Goal: Task Accomplishment & Management: Use online tool/utility

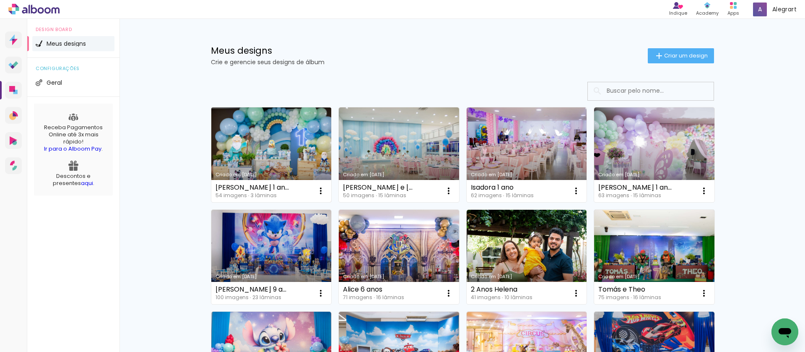
click at [275, 140] on link "Criado em [DATE]" at bounding box center [271, 154] width 120 height 95
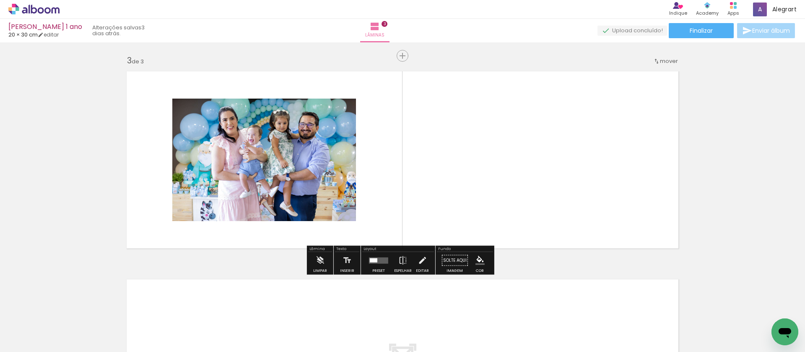
scroll to position [0, 362]
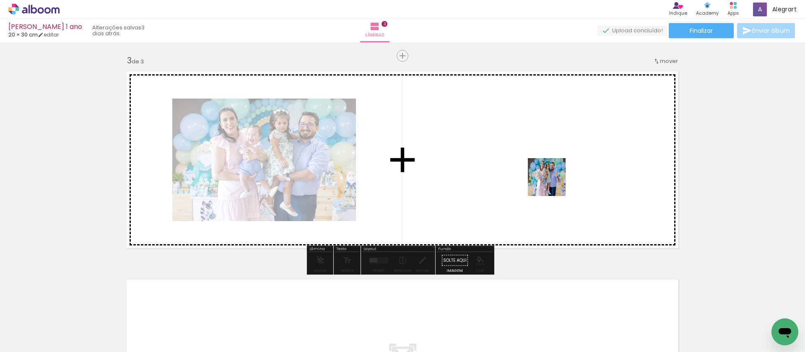
drag, startPoint x: 285, startPoint y: 329, endPoint x: 337, endPoint y: 324, distance: 51.8
click at [553, 183] on quentale-workspace at bounding box center [402, 176] width 805 height 352
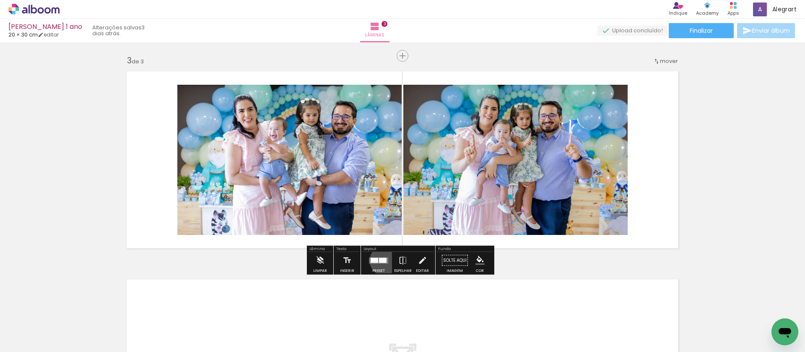
click at [382, 260] on div at bounding box center [383, 259] width 8 height 5
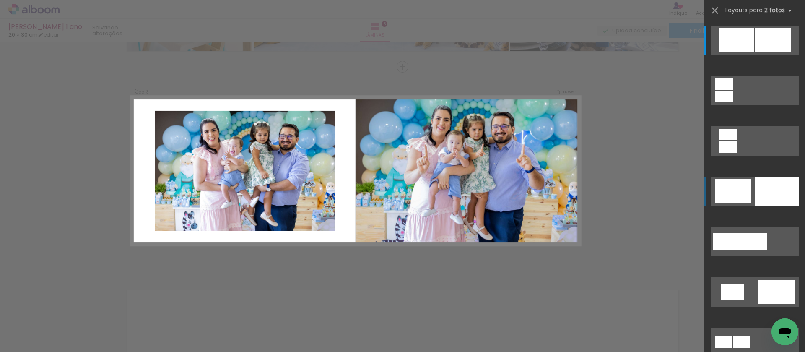
scroll to position [405, 0]
click at [783, 189] on div at bounding box center [776, 190] width 44 height 29
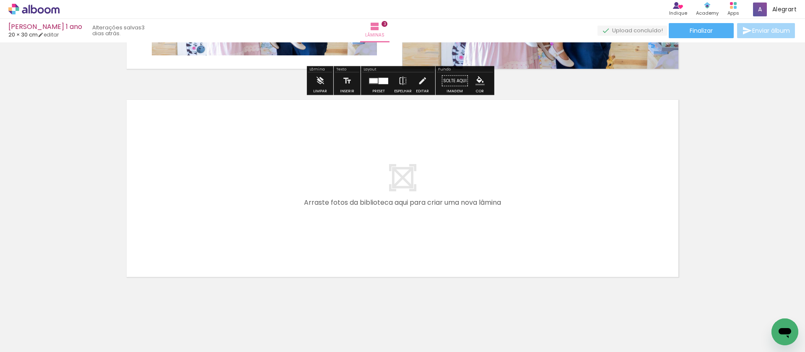
scroll to position [596, 0]
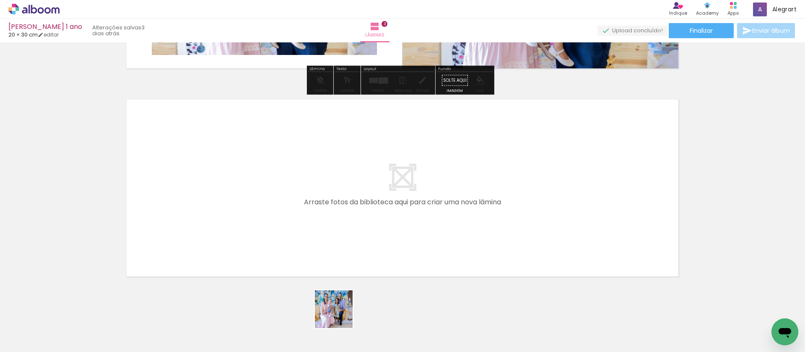
drag, startPoint x: 340, startPoint y: 315, endPoint x: 351, endPoint y: 249, distance: 66.8
click at [351, 249] on quentale-workspace at bounding box center [402, 176] width 805 height 352
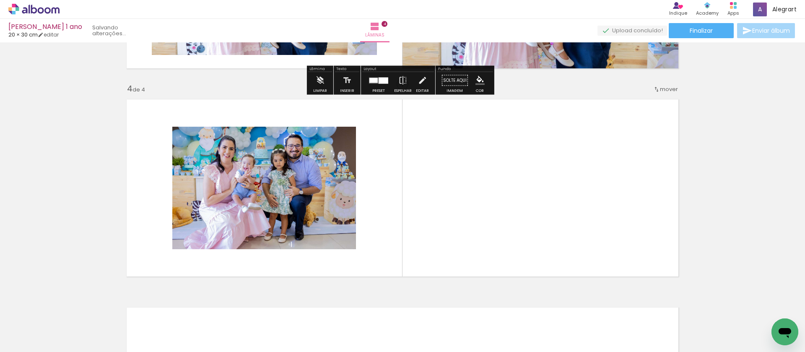
drag, startPoint x: 376, startPoint y: 328, endPoint x: 425, endPoint y: 329, distance: 49.0
click at [422, 215] on quentale-workspace at bounding box center [402, 176] width 805 height 352
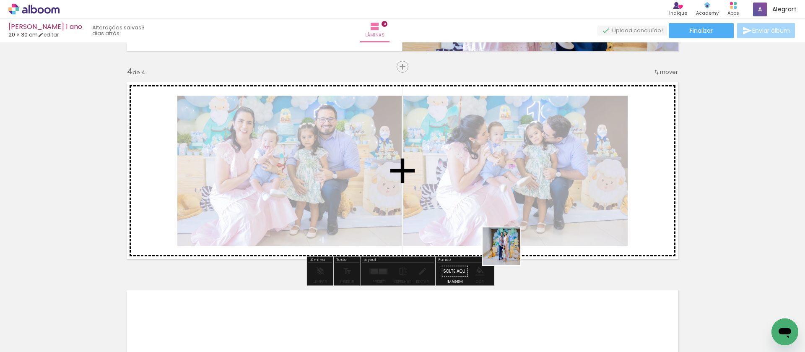
drag, startPoint x: 424, startPoint y: 330, endPoint x: 508, endPoint y: 252, distance: 113.9
click at [508, 252] on quentale-workspace at bounding box center [402, 176] width 805 height 352
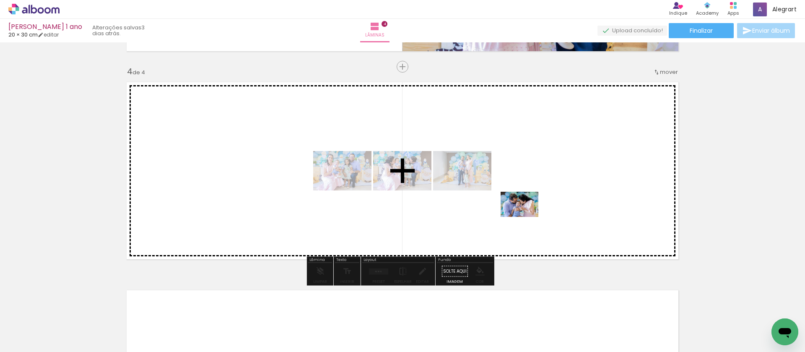
drag, startPoint x: 477, startPoint y: 324, endPoint x: 526, endPoint y: 217, distance: 117.6
click at [526, 217] on quentale-workspace at bounding box center [402, 176] width 805 height 352
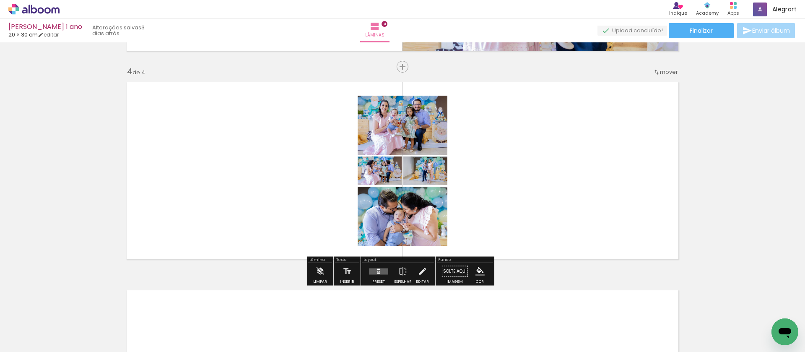
click at [379, 270] on quentale-layouter at bounding box center [378, 271] width 19 height 6
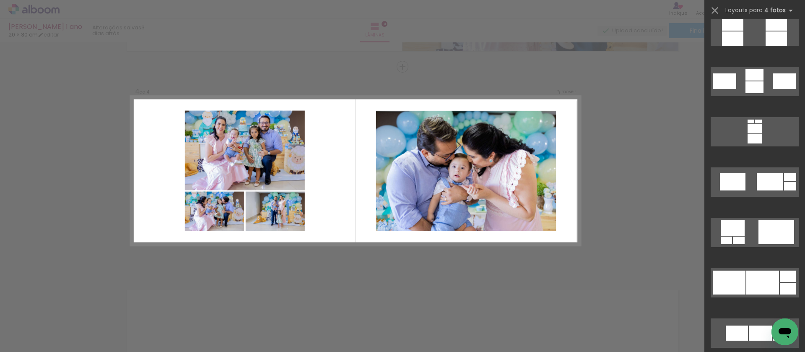
scroll to position [2978, 0]
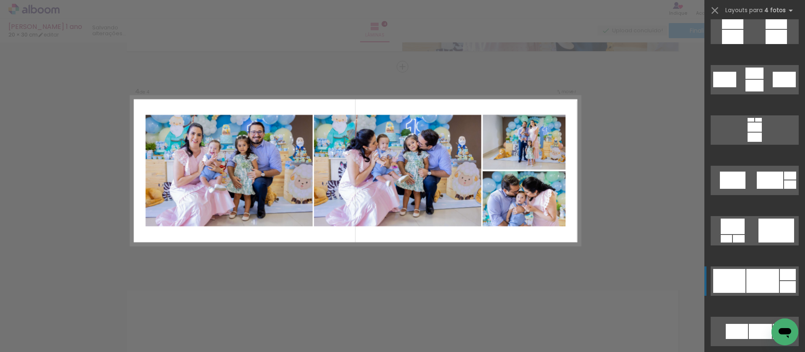
click at [757, 285] on div at bounding box center [762, 281] width 33 height 24
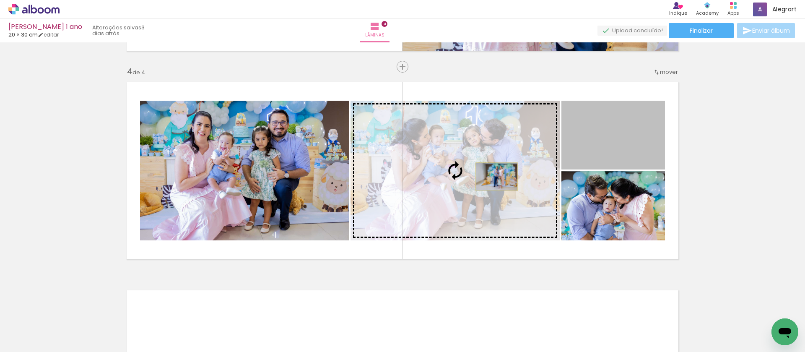
drag, startPoint x: 618, startPoint y: 126, endPoint x: 493, endPoint y: 176, distance: 134.8
click at [0, 0] on slot at bounding box center [0, 0] width 0 height 0
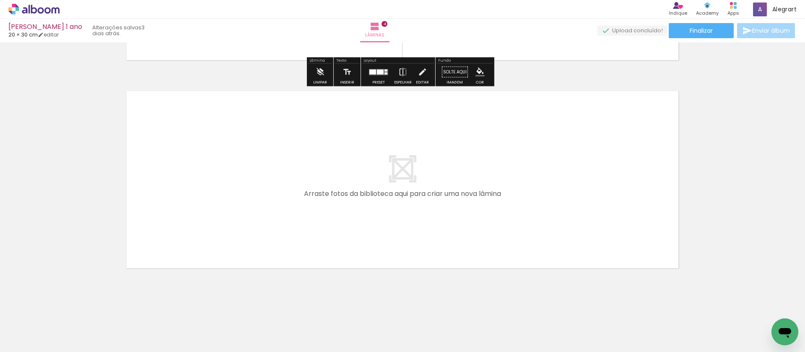
scroll to position [815, 0]
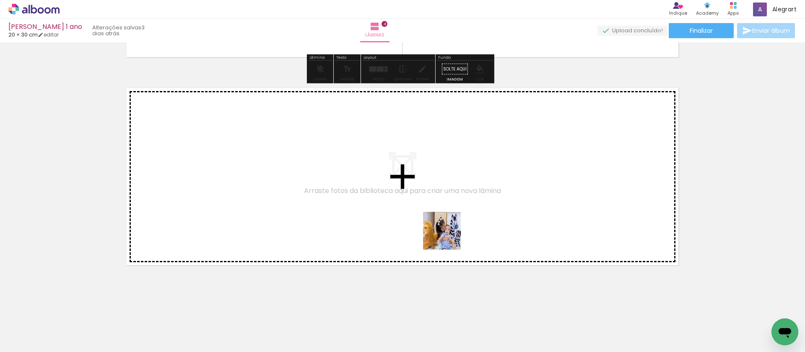
drag, startPoint x: 518, startPoint y: 327, endPoint x: 420, endPoint y: 216, distance: 147.9
click at [420, 216] on quentale-workspace at bounding box center [402, 176] width 805 height 352
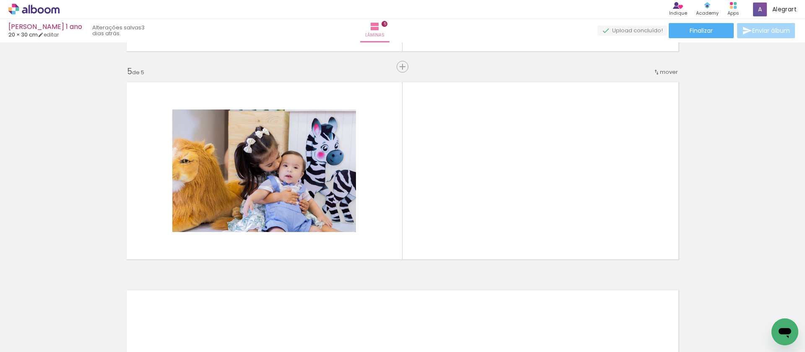
scroll to position [0, 626]
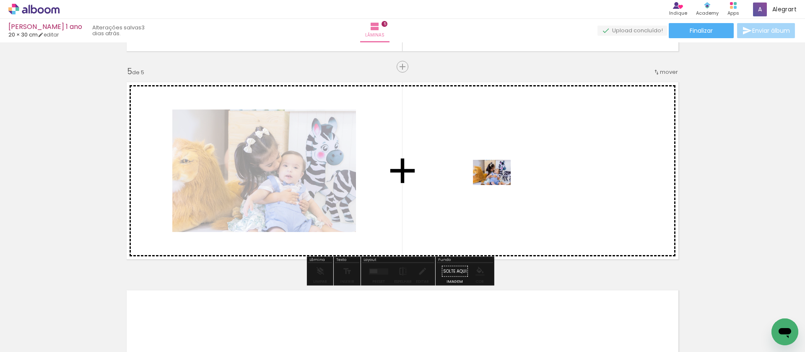
drag, startPoint x: 311, startPoint y: 329, endPoint x: 498, endPoint y: 185, distance: 235.5
click at [498, 185] on quentale-workspace at bounding box center [402, 176] width 805 height 352
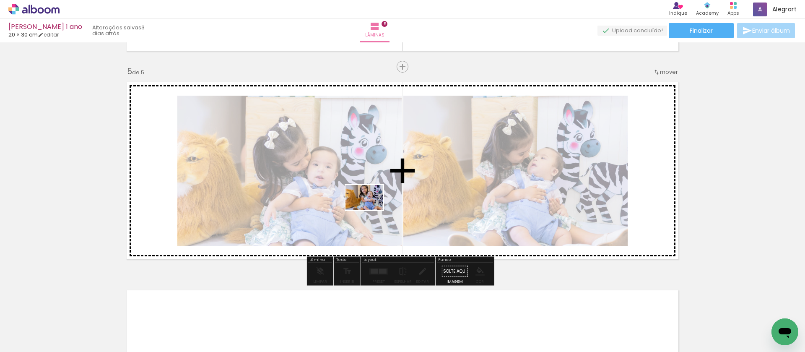
drag, startPoint x: 362, startPoint y: 327, endPoint x: 371, endPoint y: 210, distance: 117.3
click at [371, 210] on quentale-workspace at bounding box center [402, 176] width 805 height 352
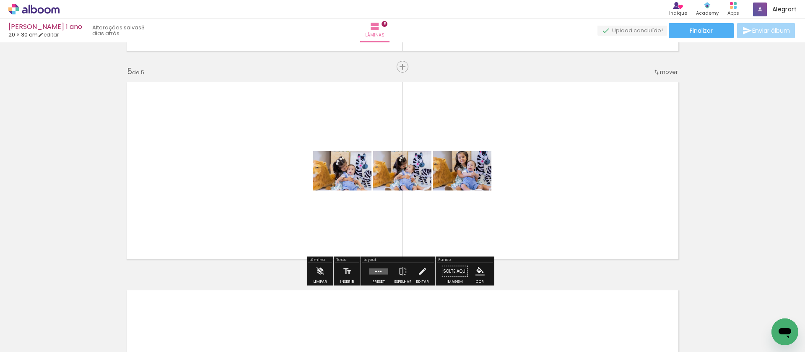
click at [374, 272] on quentale-layouter at bounding box center [378, 271] width 19 height 6
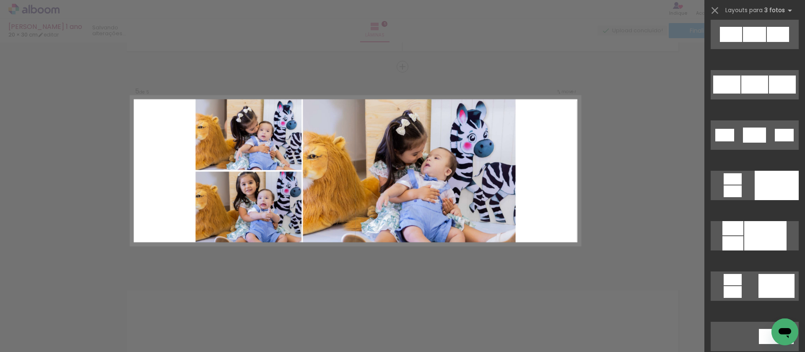
scroll to position [397, 0]
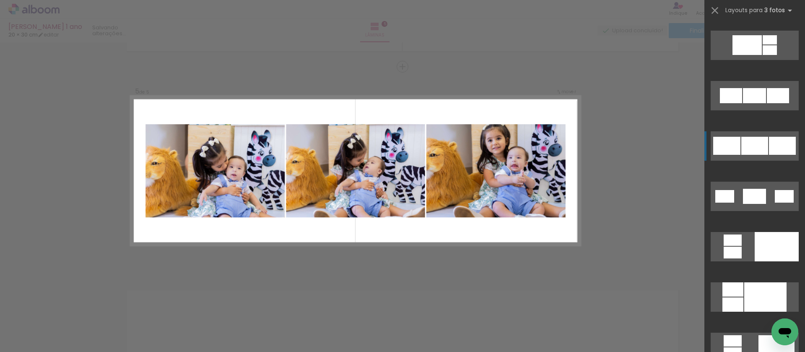
click at [757, 143] on div at bounding box center [754, 146] width 27 height 18
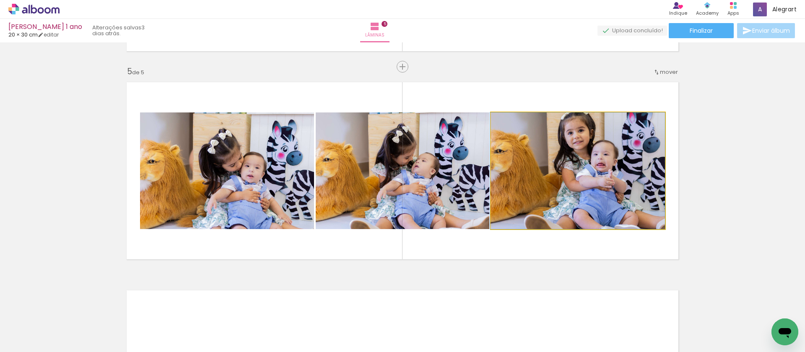
drag, startPoint x: 579, startPoint y: 174, endPoint x: 430, endPoint y: 176, distance: 148.4
click at [0, 0] on slot at bounding box center [0, 0] width 0 height 0
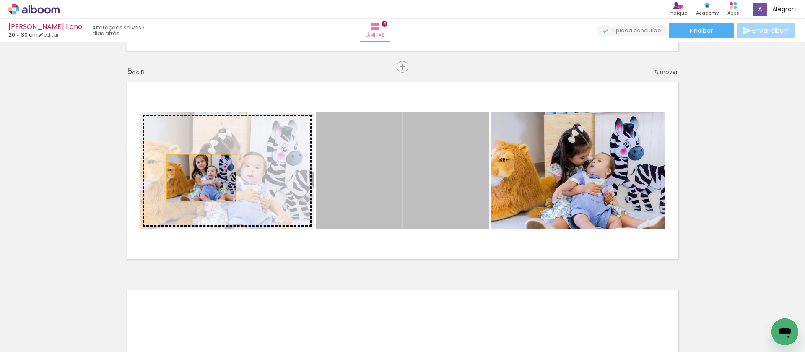
drag, startPoint x: 428, startPoint y: 165, endPoint x: 198, endPoint y: 178, distance: 230.0
click at [0, 0] on slot at bounding box center [0, 0] width 0 height 0
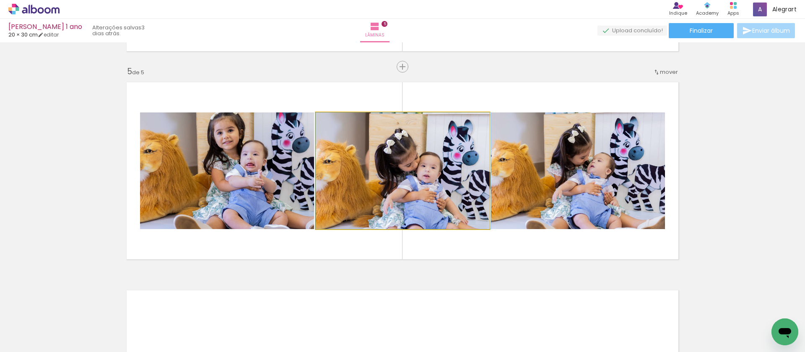
drag, startPoint x: 353, startPoint y: 169, endPoint x: 430, endPoint y: 164, distance: 76.9
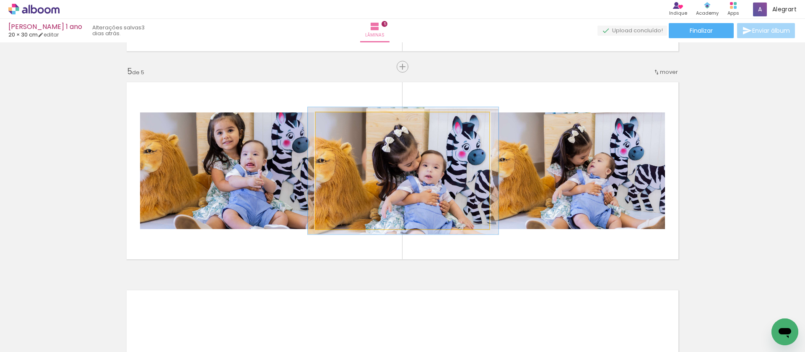
type paper-slider "109"
click at [337, 122] on div at bounding box center [338, 121] width 8 height 8
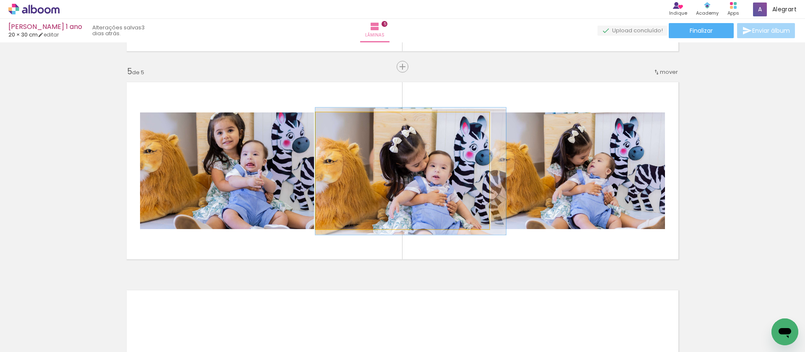
drag, startPoint x: 352, startPoint y: 145, endPoint x: 369, endPoint y: 145, distance: 17.2
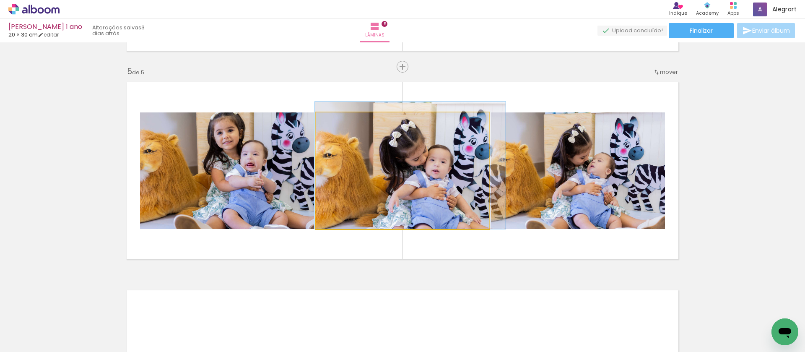
drag, startPoint x: 371, startPoint y: 172, endPoint x: 371, endPoint y: 156, distance: 15.9
drag, startPoint x: 365, startPoint y: 173, endPoint x: 375, endPoint y: 174, distance: 10.1
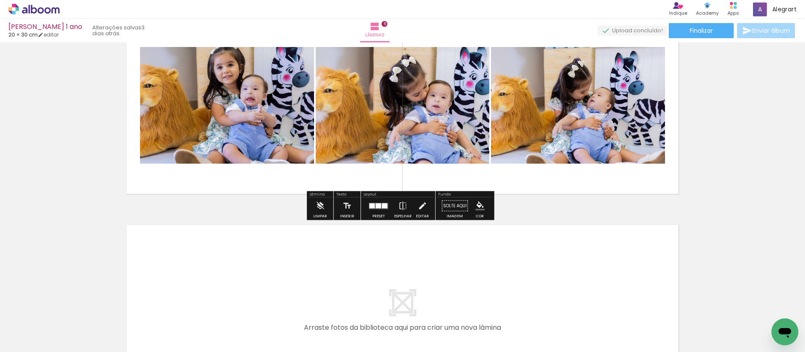
scroll to position [974, 0]
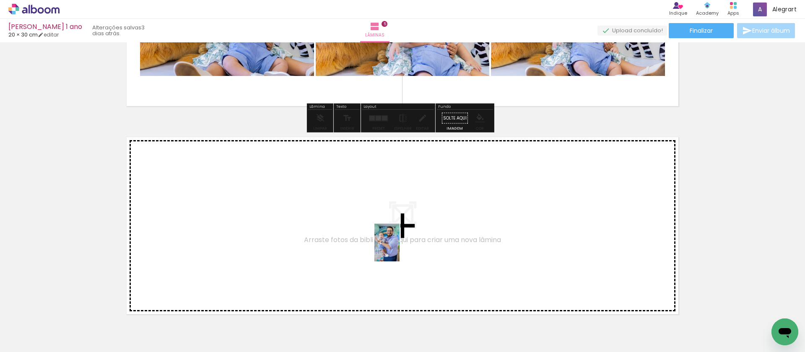
drag, startPoint x: 448, startPoint y: 330, endPoint x: 399, endPoint y: 249, distance: 95.3
click at [399, 249] on quentale-workspace at bounding box center [402, 176] width 805 height 352
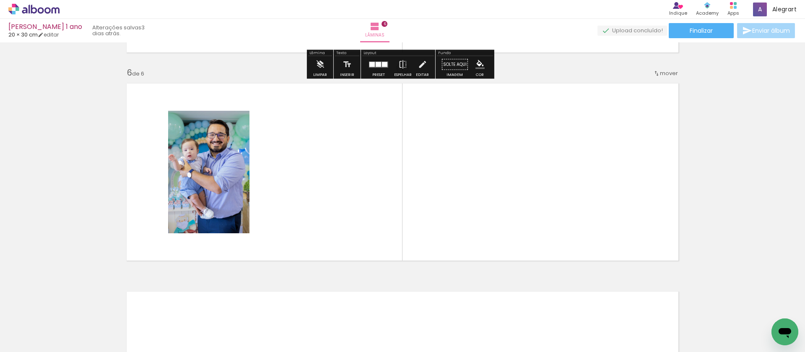
scroll to position [1029, 0]
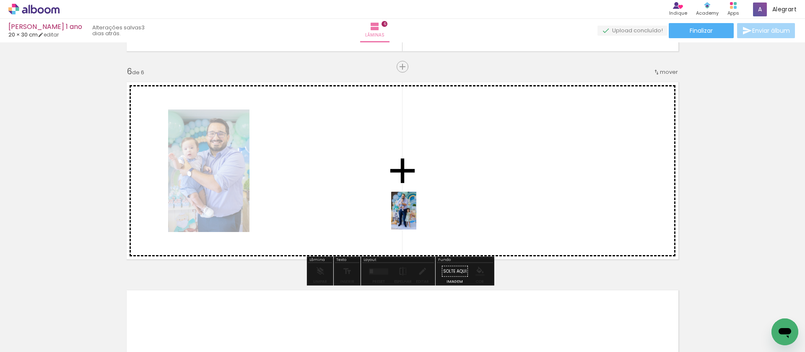
drag, startPoint x: 504, startPoint y: 326, endPoint x: 416, endPoint y: 217, distance: 140.1
click at [416, 217] on quentale-workspace at bounding box center [402, 176] width 805 height 352
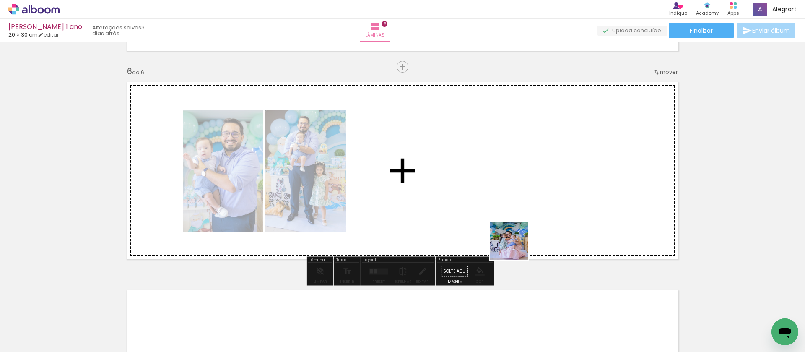
drag, startPoint x: 587, startPoint y: 333, endPoint x: 648, endPoint y: 332, distance: 61.6
click at [510, 244] on quentale-workspace at bounding box center [402, 176] width 805 height 352
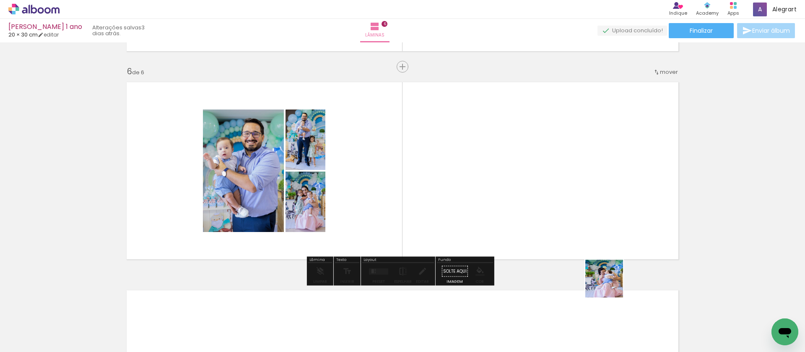
drag, startPoint x: 633, startPoint y: 332, endPoint x: 513, endPoint y: 208, distance: 171.9
click at [513, 208] on quentale-workspace at bounding box center [402, 176] width 805 height 352
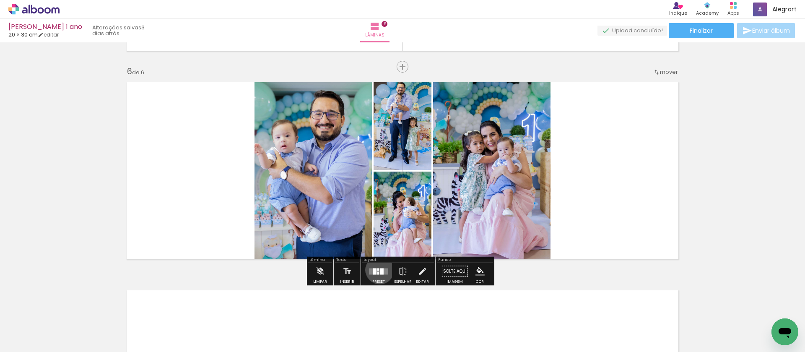
click at [380, 270] on div at bounding box center [382, 271] width 4 height 6
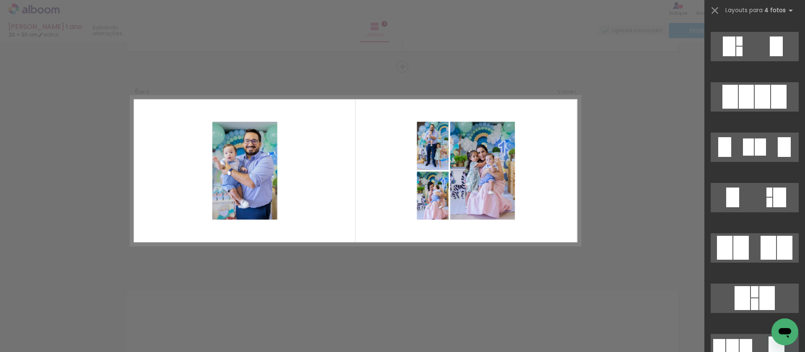
scroll to position [374, 0]
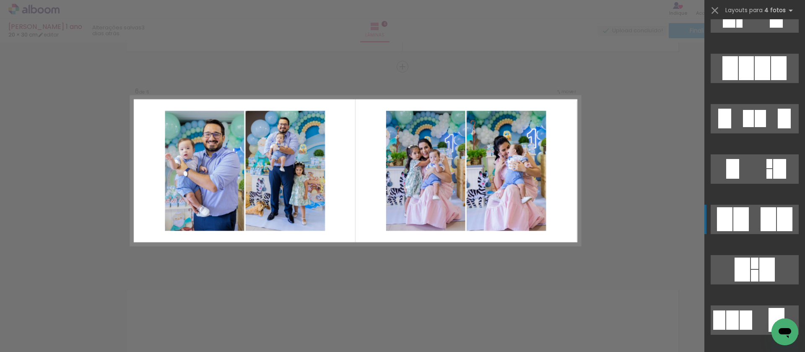
click at [763, 215] on div at bounding box center [768, 219] width 16 height 24
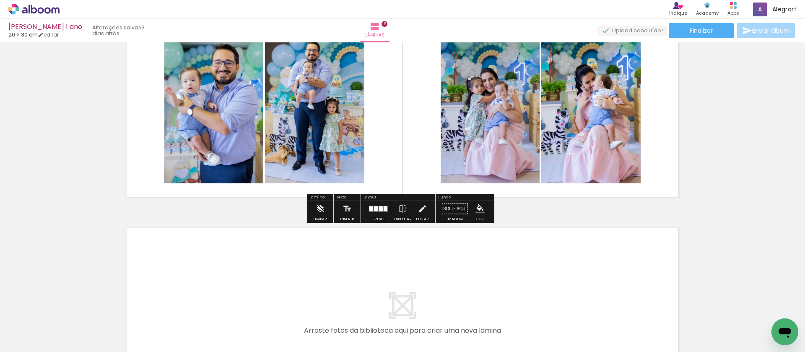
scroll to position [1231, 0]
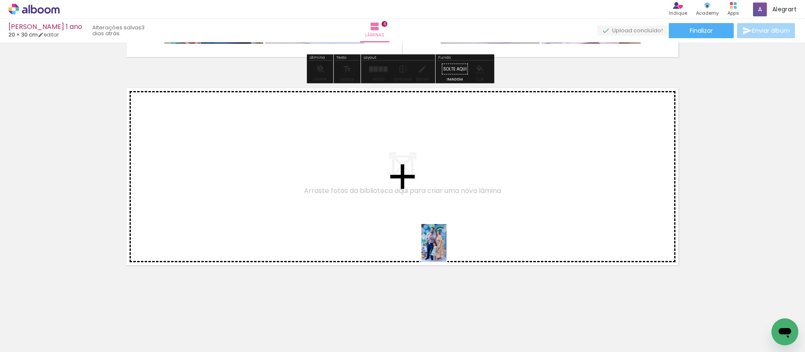
drag, startPoint x: 531, startPoint y: 323, endPoint x: 446, endPoint y: 249, distance: 112.6
click at [446, 249] on quentale-workspace at bounding box center [402, 176] width 805 height 352
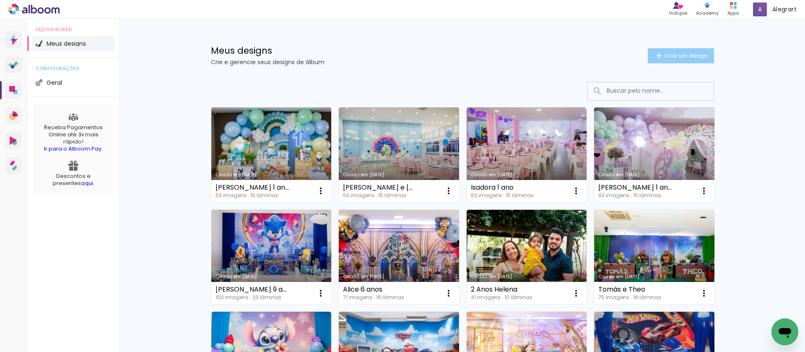
click at [677, 54] on span "Criar um design" at bounding box center [686, 55] width 44 height 5
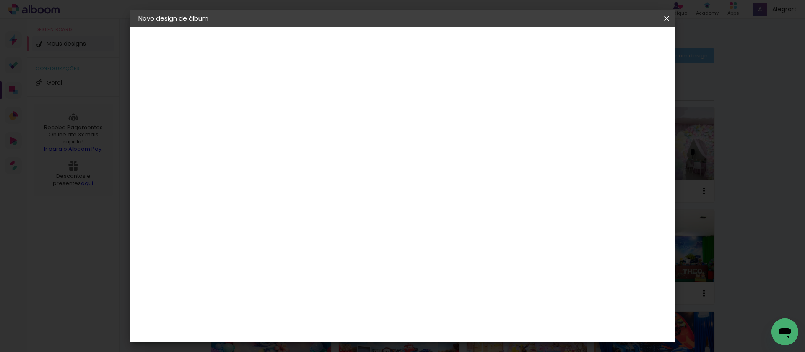
click at [275, 115] on input at bounding box center [275, 112] width 0 height 13
click at [275, 114] on input at bounding box center [275, 112] width 0 height 13
type input "Giovana 3 anos"
type paper-input "Giovana 3 anos"
click at [361, 47] on paper-button "Avançar" at bounding box center [340, 44] width 41 height 14
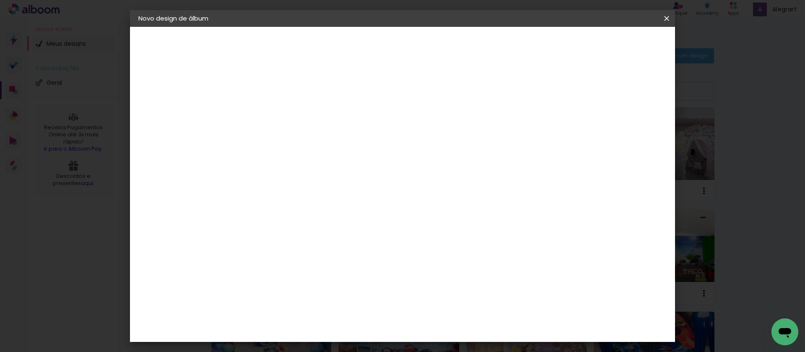
click at [433, 132] on paper-item "Tamanho Livre" at bounding box center [392, 127] width 80 height 18
click at [0, 0] on slot "Avançar" at bounding box center [0, 0] width 0 height 0
drag, startPoint x: 254, startPoint y: 238, endPoint x: 248, endPoint y: 238, distance: 6.3
click at [248, 238] on input "30" at bounding box center [249, 238] width 22 height 13
type input "20"
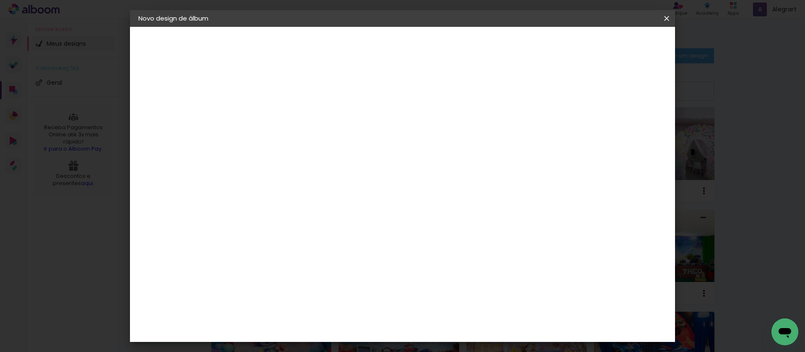
type paper-input "20"
click at [0, 0] on slot "Mostrar sangria" at bounding box center [0, 0] width 0 height 0
type paper-checkbox "on"
click at [622, 49] on paper-button "Iniciar design" at bounding box center [595, 44] width 55 height 14
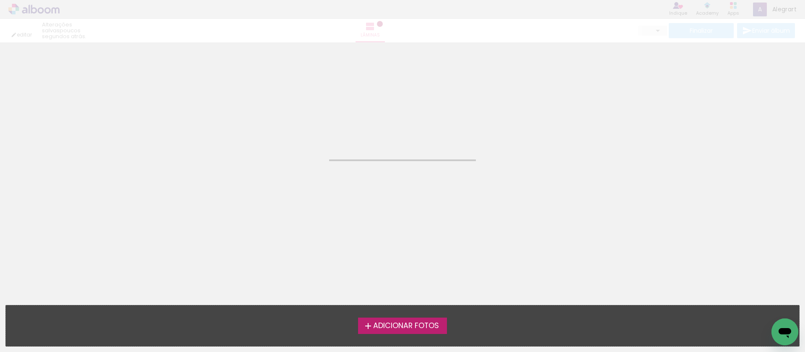
click at [411, 324] on span "Adicionar Fotos" at bounding box center [406, 326] width 66 height 8
click at [0, 0] on input "file" at bounding box center [0, 0] width 0 height 0
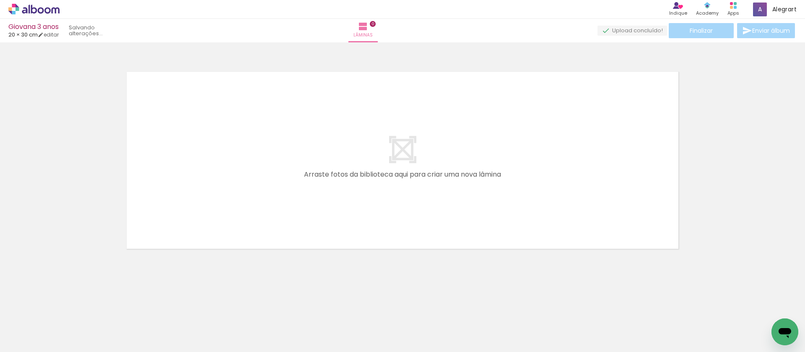
drag, startPoint x: 35, startPoint y: 11, endPoint x: 384, endPoint y: 94, distance: 358.1
click at [35, 11] on icon at bounding box center [33, 9] width 51 height 11
click at [40, 13] on icon at bounding box center [41, 10] width 6 height 6
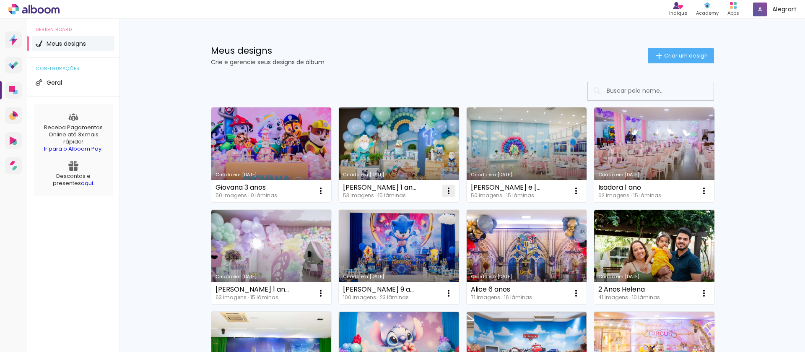
click at [443, 188] on iron-icon at bounding box center [448, 191] width 10 height 10
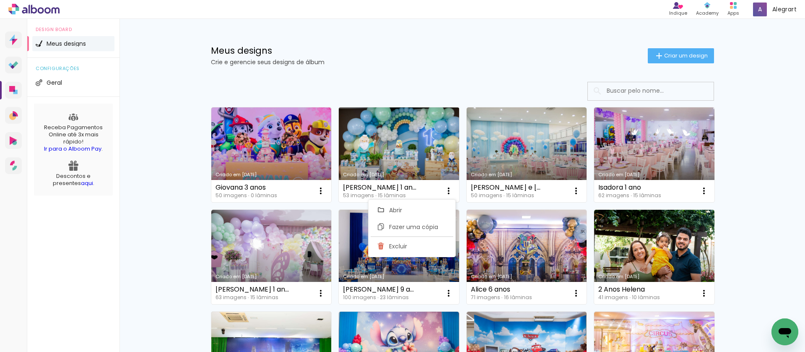
click at [381, 161] on link "Criado em [DATE]" at bounding box center [399, 154] width 120 height 95
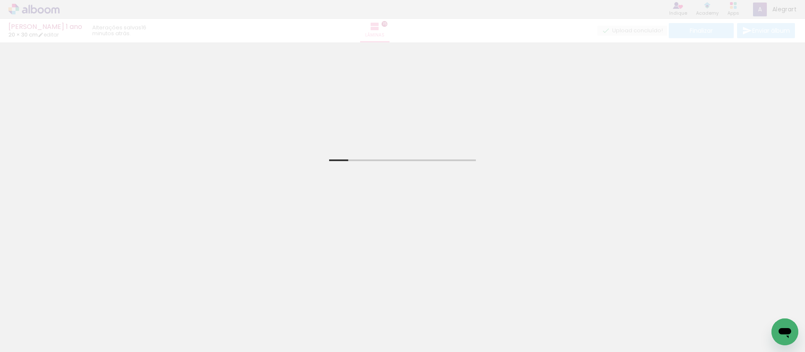
click at [52, 34] on div "Miguel 1 ano 20 × 30 cm editar 16 minutos atrás. Lâminas 15 Finalizar Enviar ál…" at bounding box center [402, 21] width 805 height 42
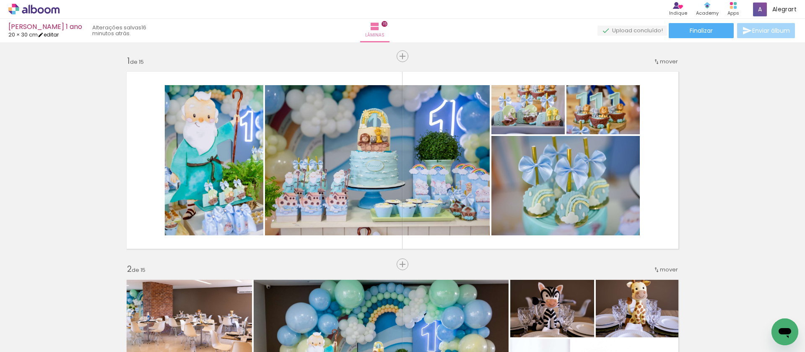
click at [59, 34] on link "editar" at bounding box center [48, 34] width 21 height 7
type input "20"
type input "60"
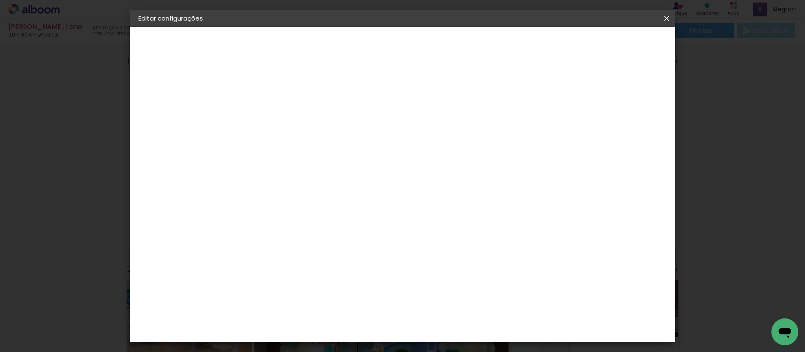
click at [0, 0] on slot "Miguel 1 ano" at bounding box center [0, 0] width 0 height 0
drag, startPoint x: 398, startPoint y: 114, endPoint x: 353, endPoint y: 112, distance: 45.3
click at [299, 112] on div at bounding box center [275, 112] width 48 height 63
type input "[PERSON_NAME] 1 ano"
type paper-input "[PERSON_NAME] 1 ano"
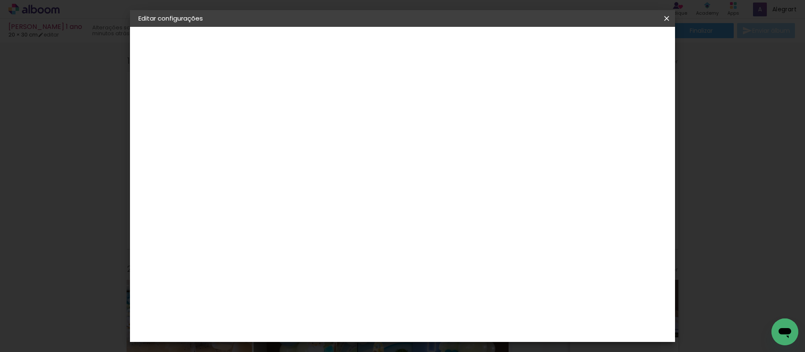
click at [0, 0] on slot "Avançar" at bounding box center [0, 0] width 0 height 0
click at [433, 117] on div at bounding box center [392, 112] width 80 height 11
click at [433, 122] on paper-item "Tamanho Livre" at bounding box center [392, 127] width 80 height 18
click at [432, 37] on paper-button "Avançar" at bounding box center [411, 44] width 41 height 14
click at [614, 47] on span "Salvar configurações" at bounding box center [583, 44] width 62 height 6
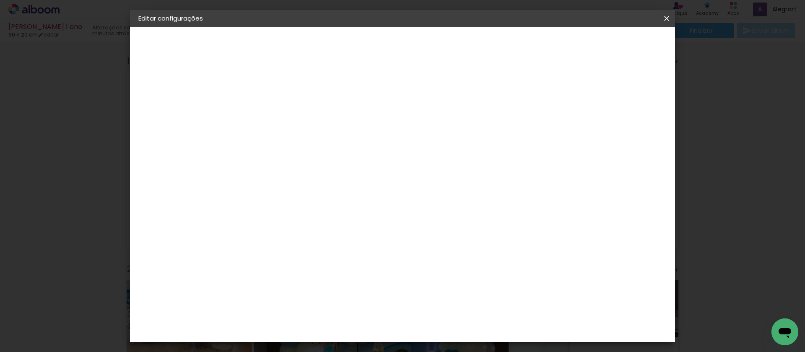
click at [622, 48] on paper-button "Salvar configurações" at bounding box center [583, 44] width 79 height 14
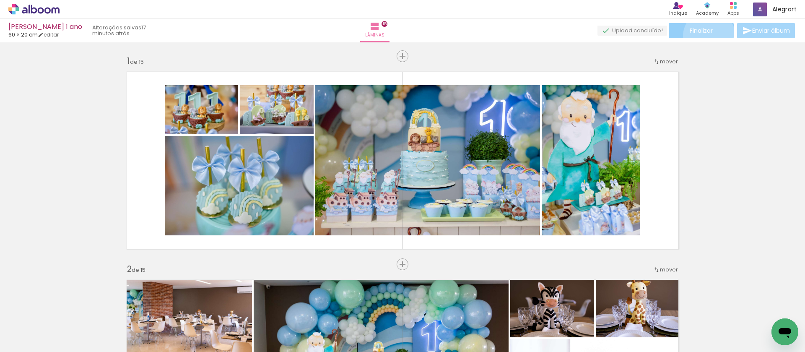
click at [706, 36] on paper-button "Finalizar" at bounding box center [701, 30] width 65 height 15
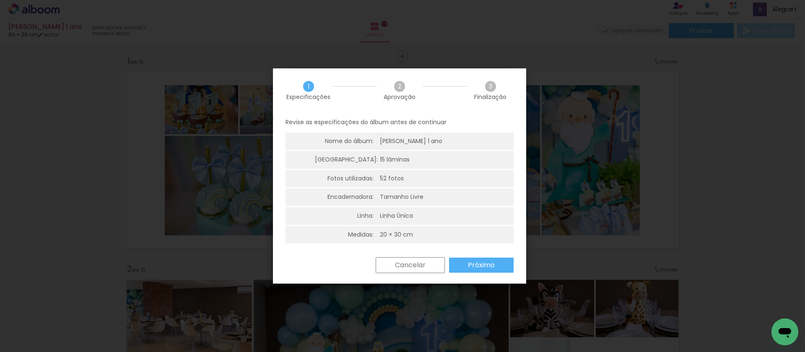
click at [0, 0] on slot "Próximo" at bounding box center [0, 0] width 0 height 0
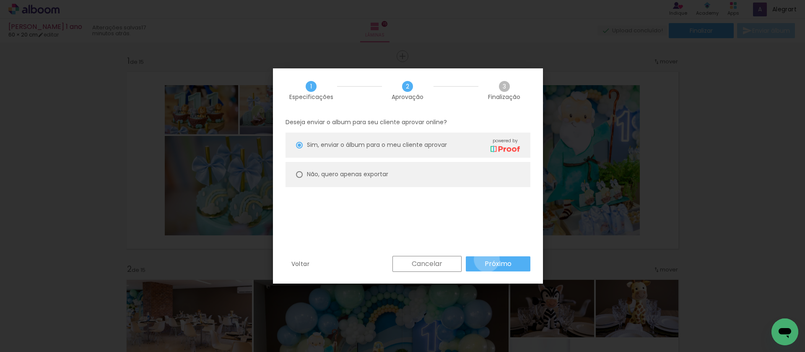
click at [0, 0] on slot "Próximo" at bounding box center [0, 0] width 0 height 0
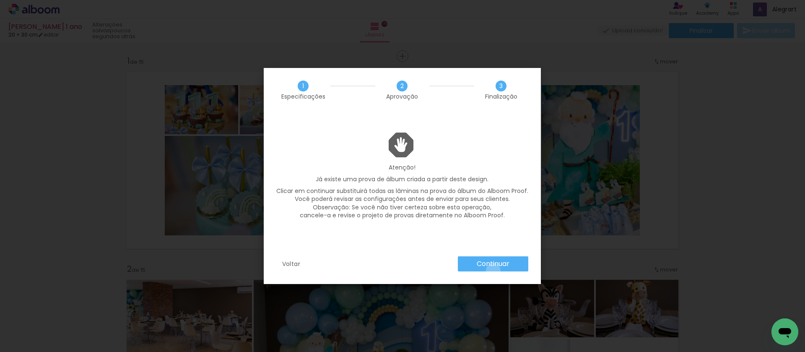
click at [0, 0] on paper-button "Continuar" at bounding box center [0, 0] width 0 height 0
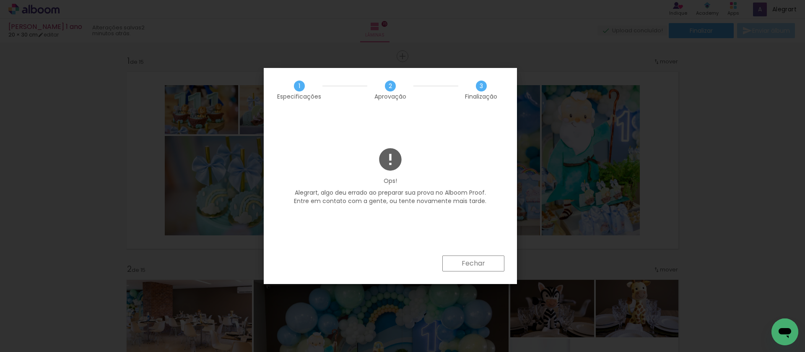
click at [470, 256] on paper-button "Fechar" at bounding box center [473, 263] width 62 height 16
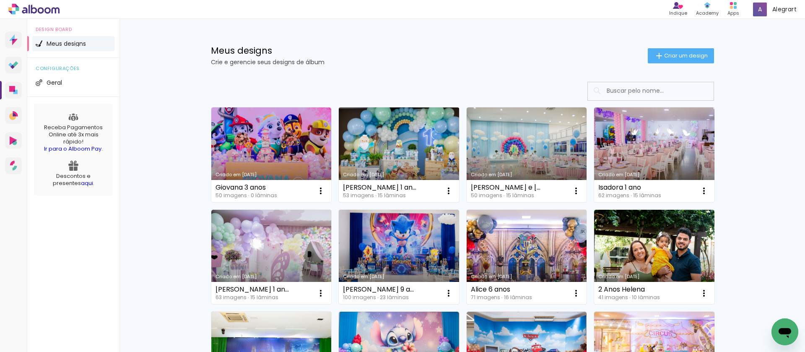
click at [382, 143] on link "Criado em [DATE]" at bounding box center [399, 154] width 120 height 95
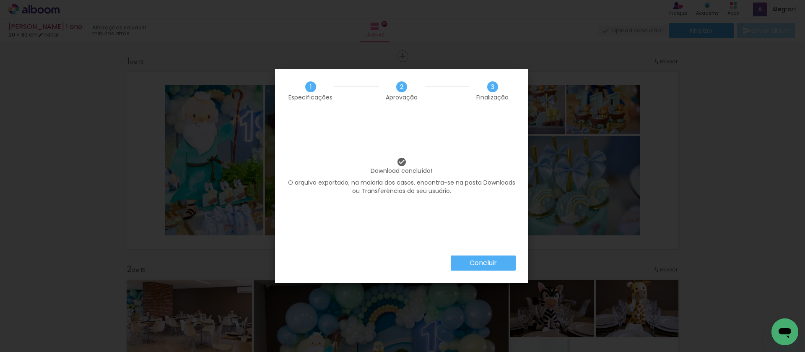
click at [469, 256] on paper-button "Concluir" at bounding box center [483, 262] width 65 height 15
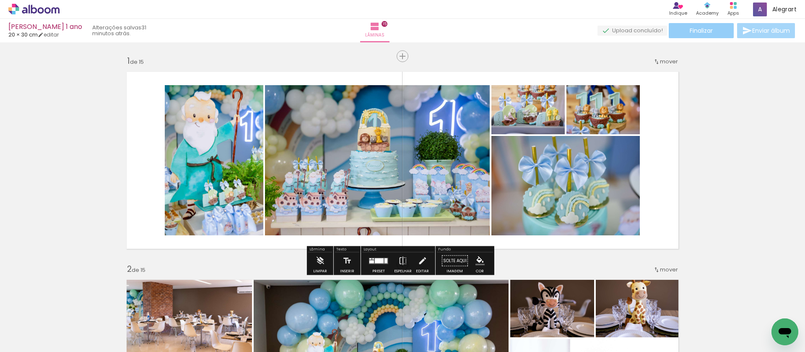
click at [699, 28] on span "Finalizar" at bounding box center [700, 31] width 23 height 6
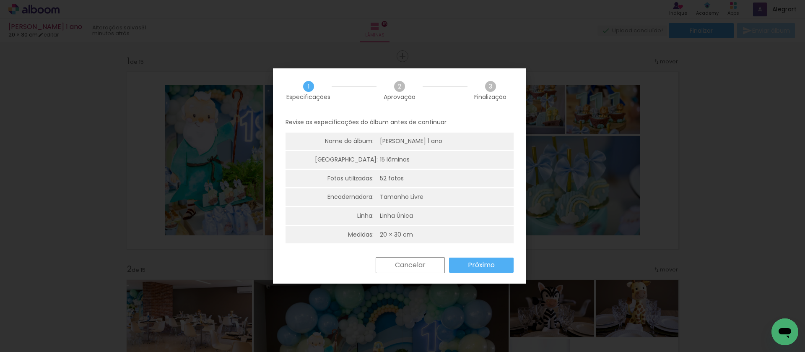
drag, startPoint x: 488, startPoint y: 265, endPoint x: 490, endPoint y: 257, distance: 8.1
click at [0, 0] on slot "Próximo" at bounding box center [0, 0] width 0 height 0
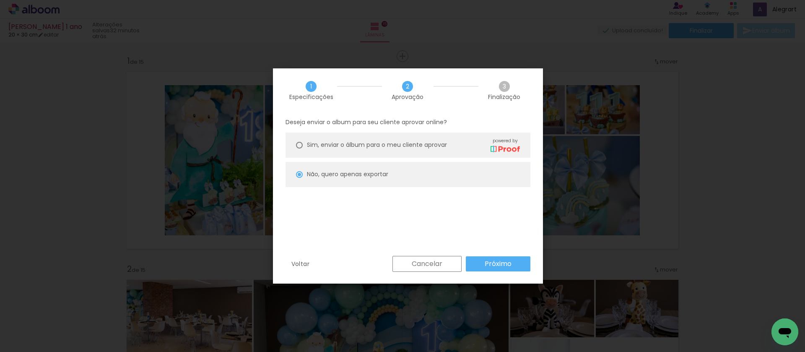
click at [398, 150] on div "Sim, enviar o álbum para o meu cliente aprovar powered by" at bounding box center [413, 144] width 213 height 15
type paper-radio-button "on"
click at [0, 0] on slot "Próximo" at bounding box center [0, 0] width 0 height 0
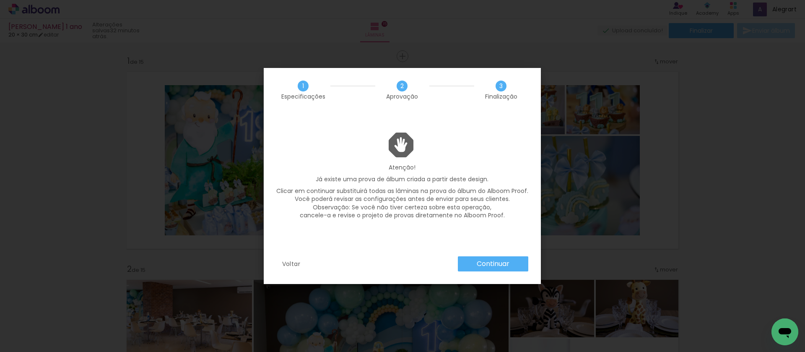
click at [0, 0] on slot "Continuar" at bounding box center [0, 0] width 0 height 0
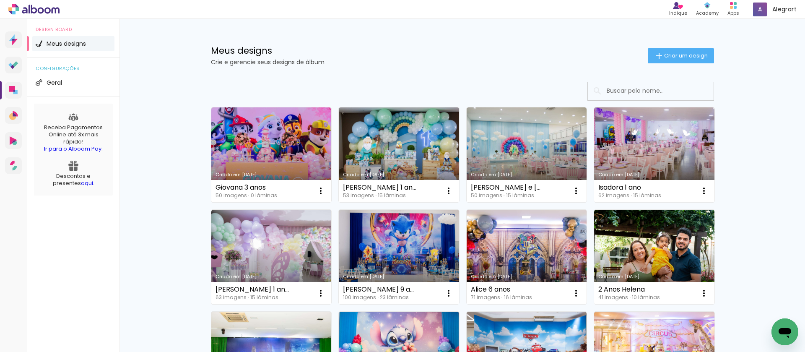
click at [43, 9] on icon at bounding box center [33, 9] width 51 height 11
click at [733, 13] on div "Apps" at bounding box center [733, 13] width 12 height 7
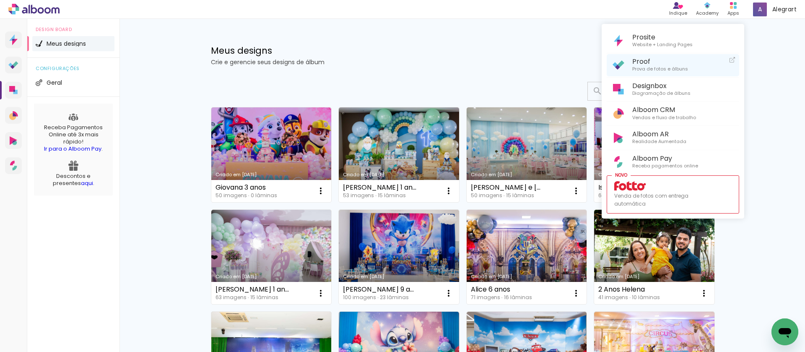
click at [658, 61] on span "Proof" at bounding box center [660, 61] width 56 height 8
